Goal: Register for event/course

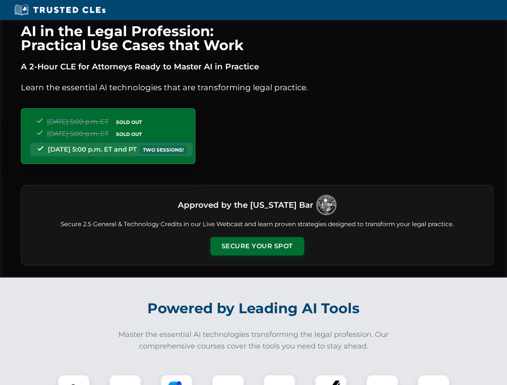
click at [257, 247] on button "Secure Your Spot" at bounding box center [257, 246] width 94 height 18
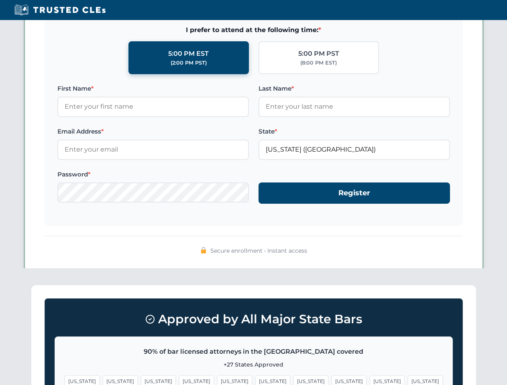
click at [294, 380] on span "[US_STATE]" at bounding box center [311, 382] width 35 height 12
click at [370, 380] on span "[US_STATE]" at bounding box center [387, 382] width 35 height 12
